Goal: Information Seeking & Learning: Learn about a topic

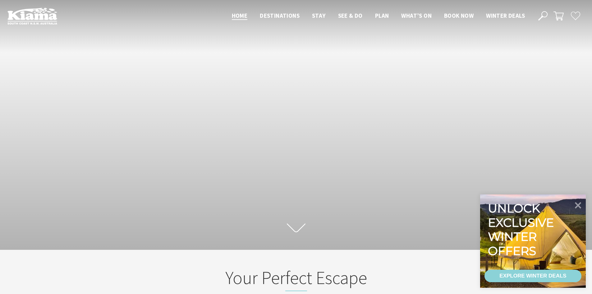
scroll to position [112, 597]
click at [559, 274] on div "EXPLORE WINTER DEALS" at bounding box center [533, 276] width 67 height 12
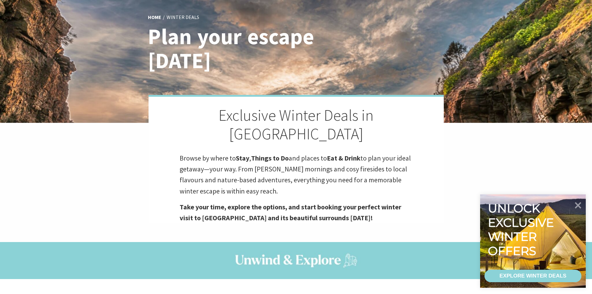
scroll to position [20, 0]
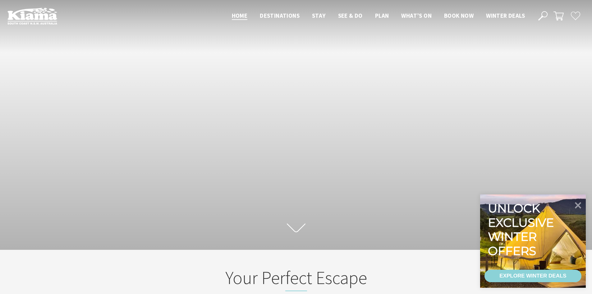
scroll to position [112, 597]
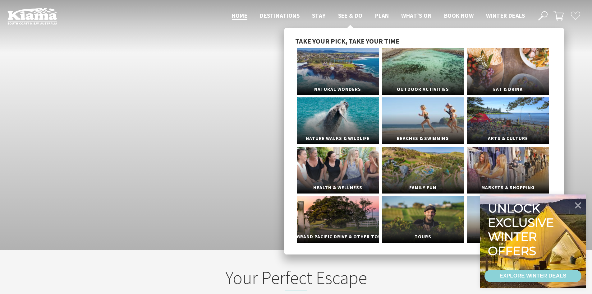
click at [343, 17] on span "See & Do" at bounding box center [350, 15] width 25 height 7
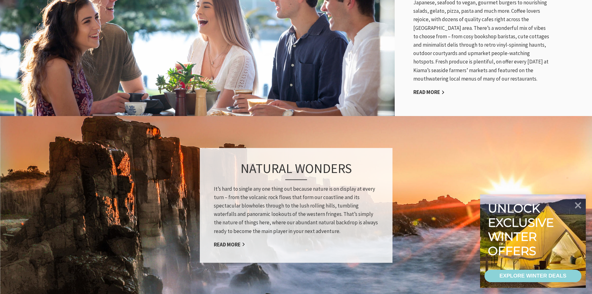
scroll to position [435, 0]
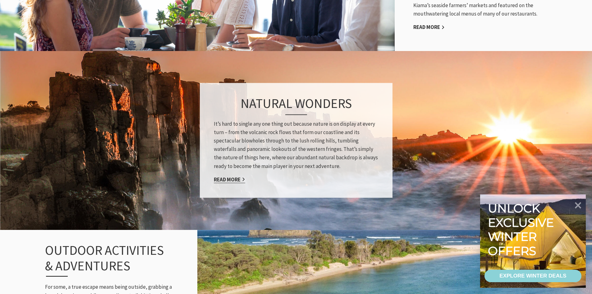
click at [233, 178] on link "Read More" at bounding box center [229, 179] width 31 height 7
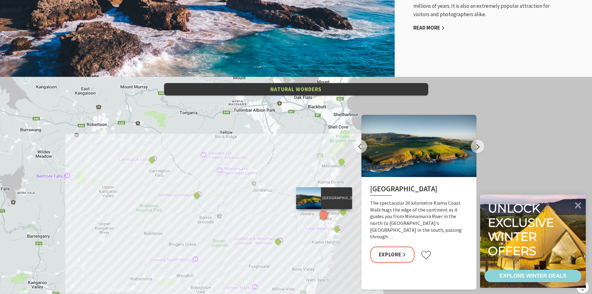
scroll to position [1182, 0]
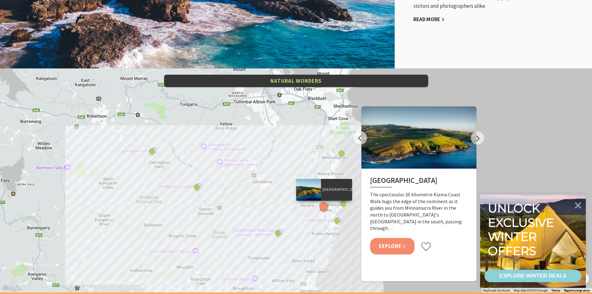
click at [390, 238] on link "Explore" at bounding box center [392, 246] width 45 height 16
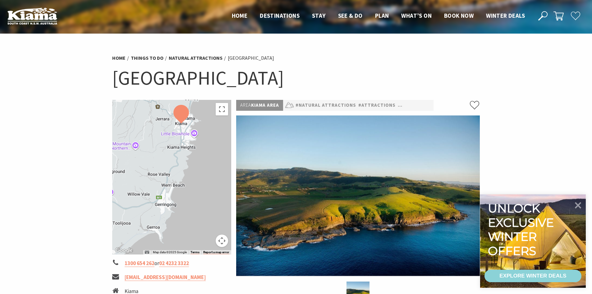
drag, startPoint x: 198, startPoint y: 170, endPoint x: 208, endPoint y: 118, distance: 52.5
click at [208, 118] on div at bounding box center [171, 177] width 119 height 155
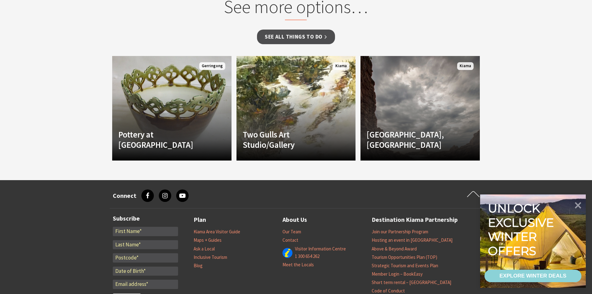
scroll to position [560, 0]
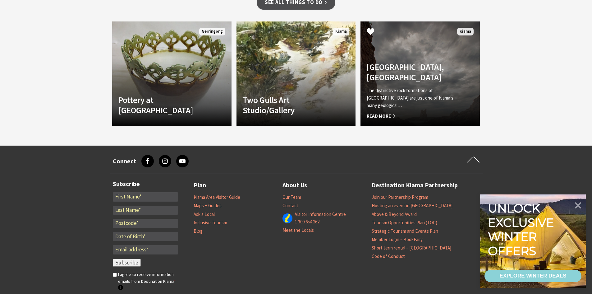
click at [402, 62] on h4 "[GEOGRAPHIC_DATA], [GEOGRAPHIC_DATA]" at bounding box center [411, 72] width 89 height 20
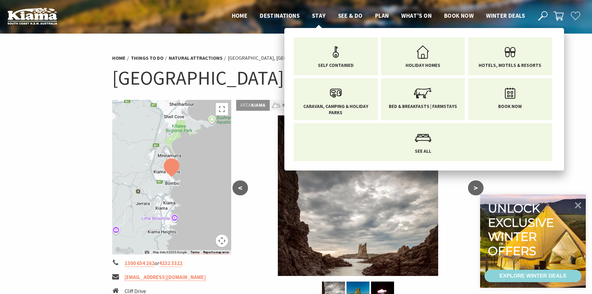
click at [314, 15] on span "Stay" at bounding box center [319, 15] width 14 height 7
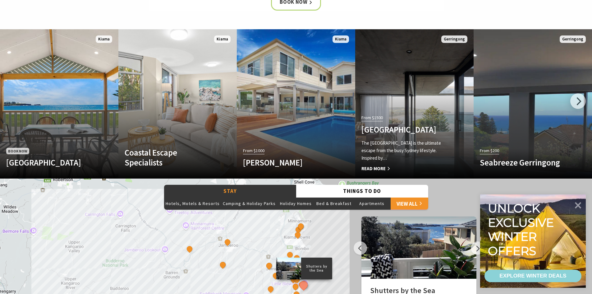
scroll to position [404, 0]
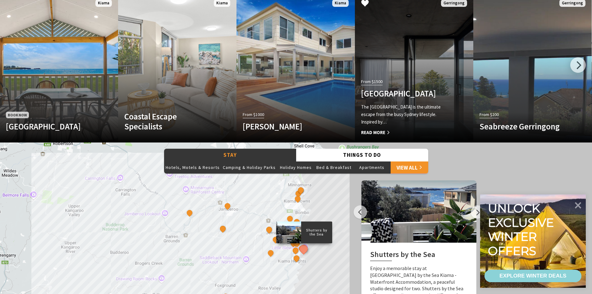
click at [401, 98] on h4 "Bunker House" at bounding box center [405, 93] width 88 height 10
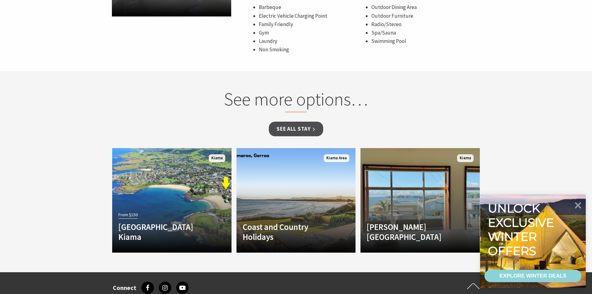
scroll to position [529, 0]
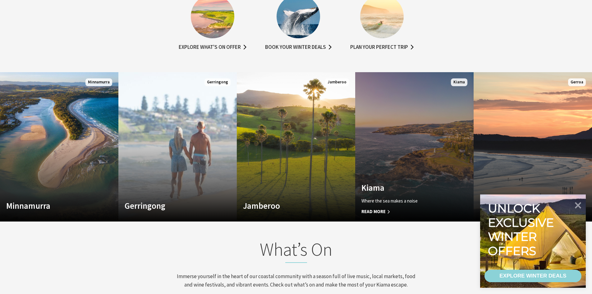
scroll to position [435, 0]
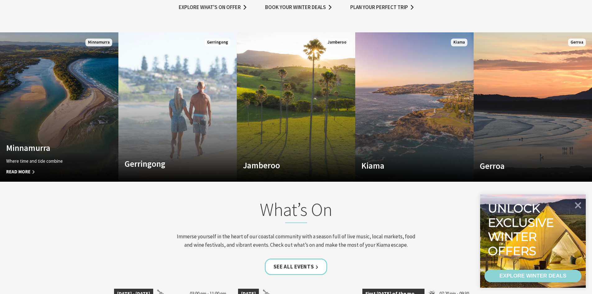
click at [58, 108] on link "Custom Image Used [GEOGRAPHIC_DATA] Where time and tide combine Read More [GEOG…" at bounding box center [59, 106] width 118 height 149
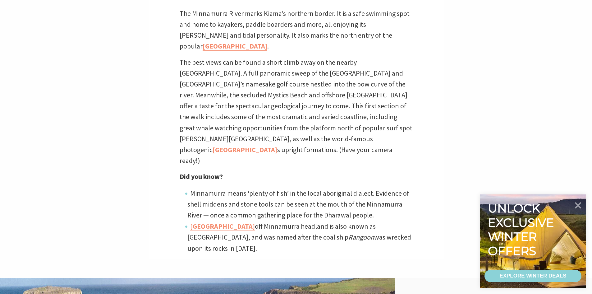
scroll to position [218, 0]
